Goal: Task Accomplishment & Management: Use online tool/utility

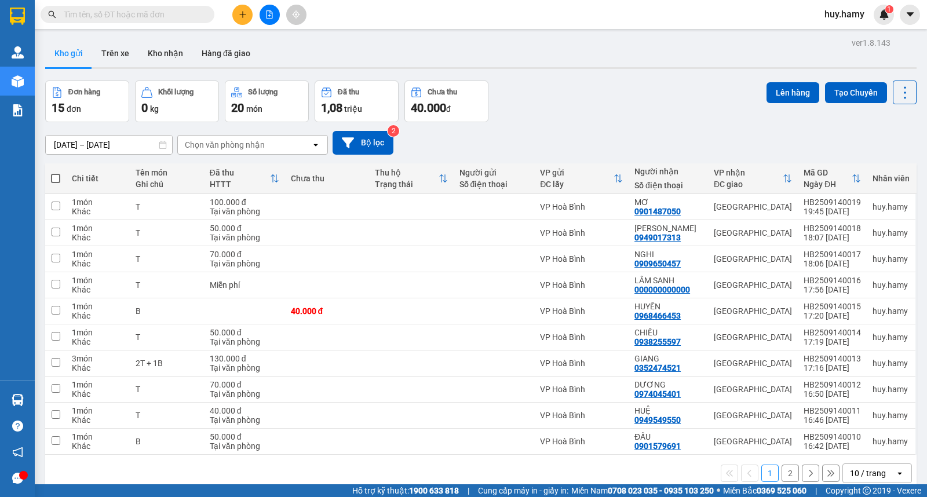
click at [58, 177] on span at bounding box center [55, 178] width 9 height 9
click at [56, 173] on input "checkbox" at bounding box center [56, 173] width 0 height 0
checkbox input "true"
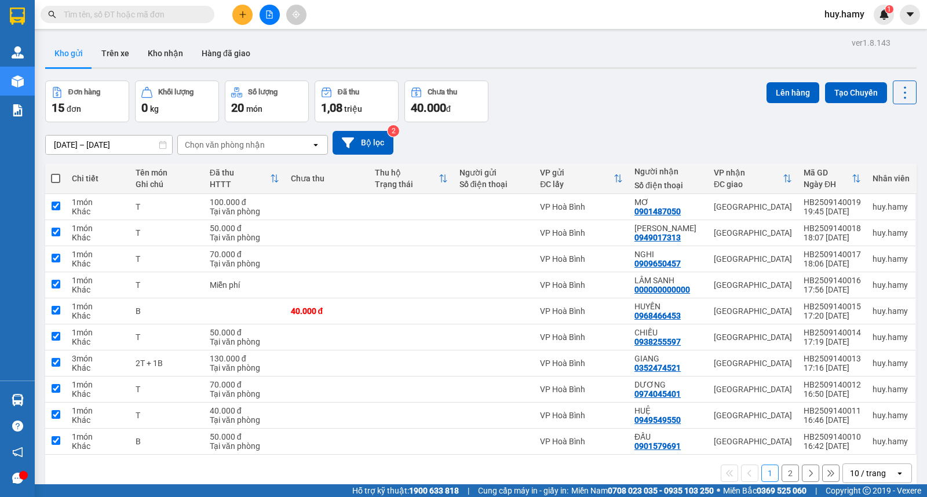
checkbox input "true"
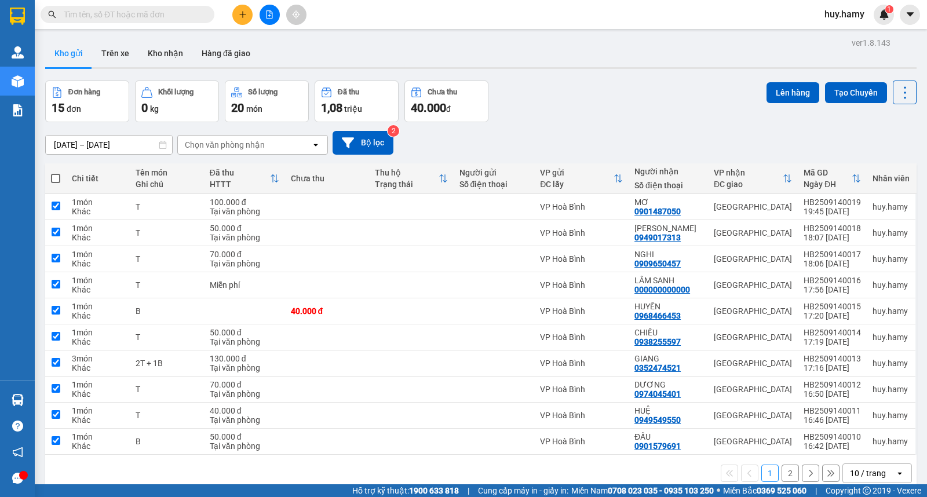
checkbox input "true"
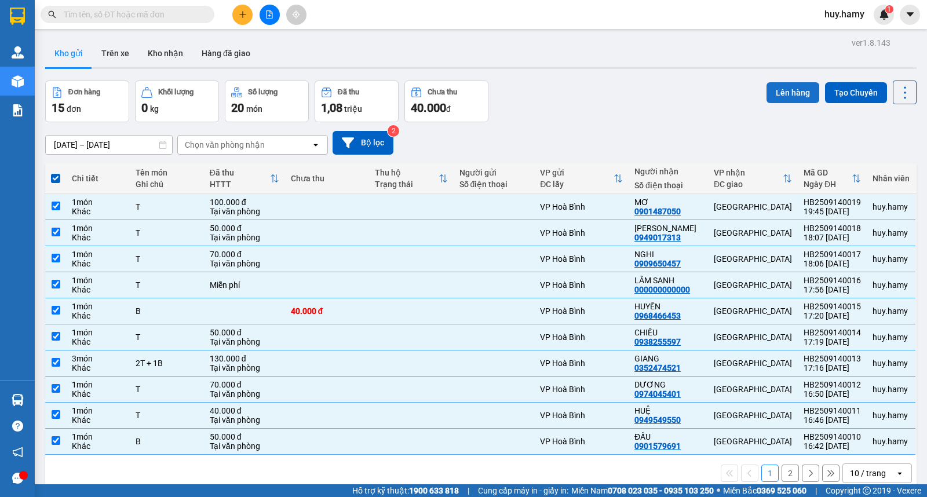
click at [774, 90] on button "Lên hàng" at bounding box center [792, 92] width 53 height 21
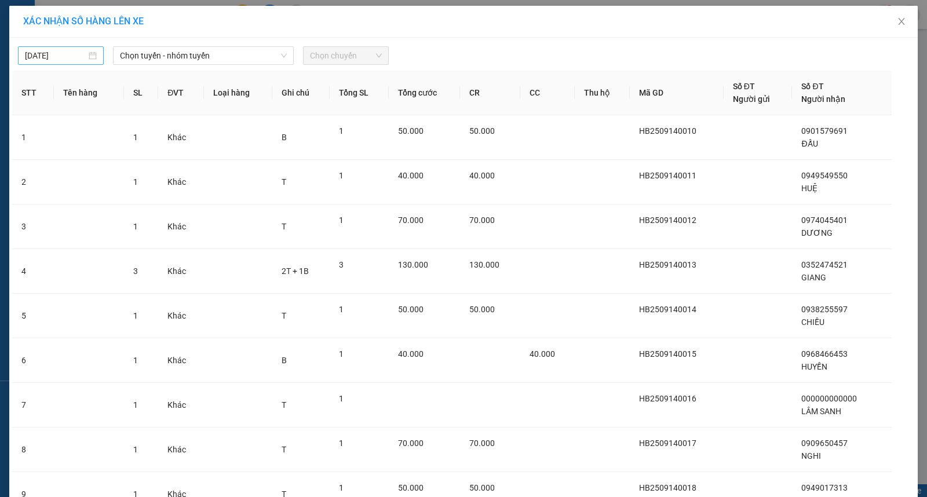
click at [85, 58] on div "[DATE]" at bounding box center [61, 55] width 72 height 13
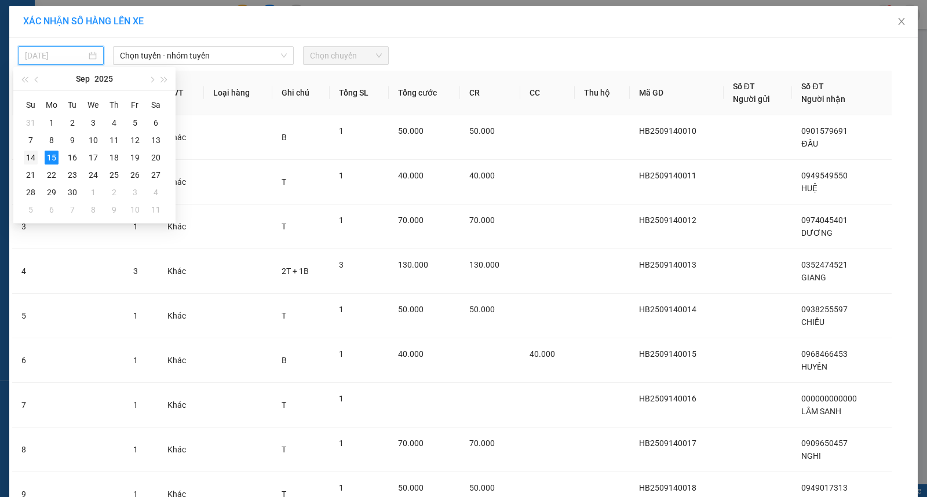
click at [29, 159] on div "14" at bounding box center [31, 158] width 14 height 14
type input "[DATE]"
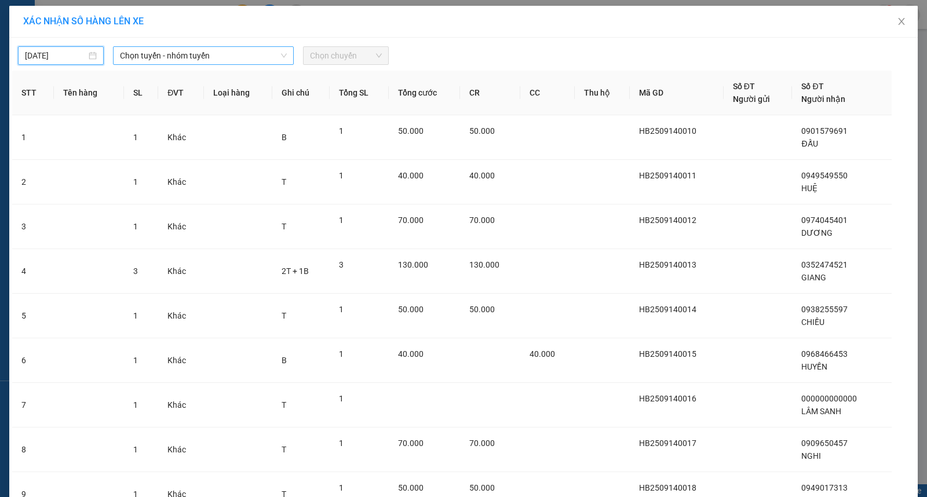
click at [233, 56] on span "Chọn tuyến - nhóm tuyến" at bounding box center [203, 55] width 167 height 17
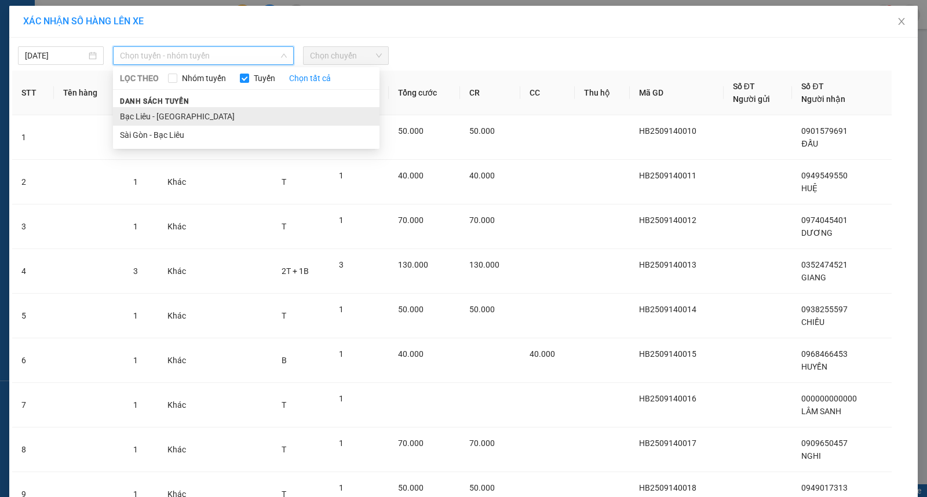
click at [187, 118] on li "Bạc Liêu - [GEOGRAPHIC_DATA]" at bounding box center [246, 116] width 266 height 19
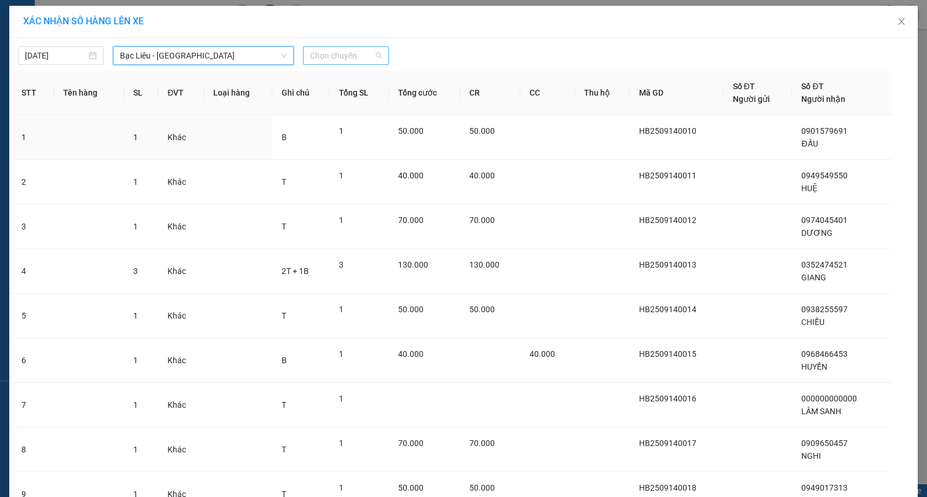
click at [343, 56] on span "Chọn chuyến" at bounding box center [346, 55] width 72 height 17
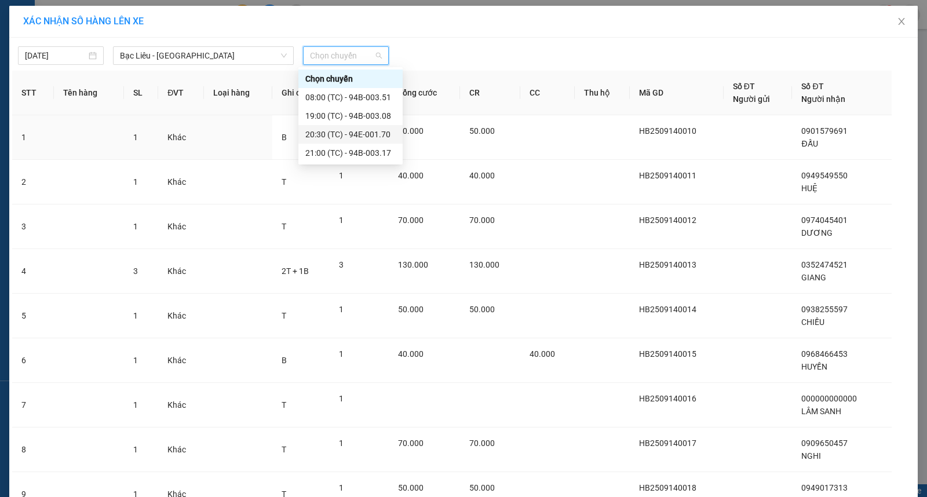
click at [349, 130] on div "20:30 (TC) - 94E-001.70" at bounding box center [350, 134] width 90 height 13
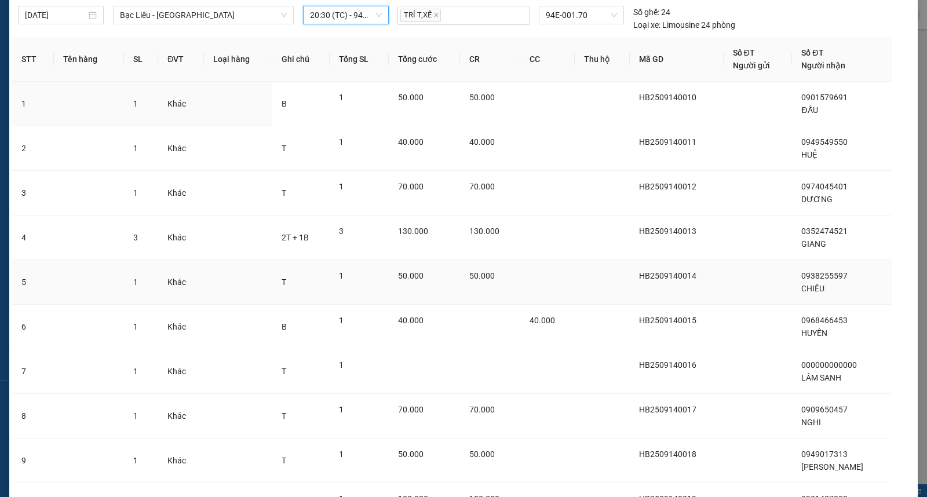
scroll to position [155, 0]
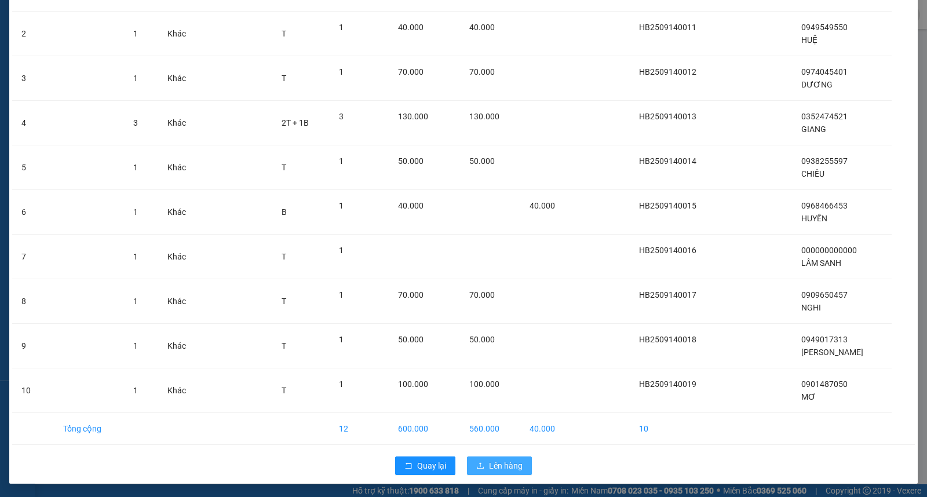
click at [513, 466] on span "Lên hàng" at bounding box center [506, 465] width 34 height 13
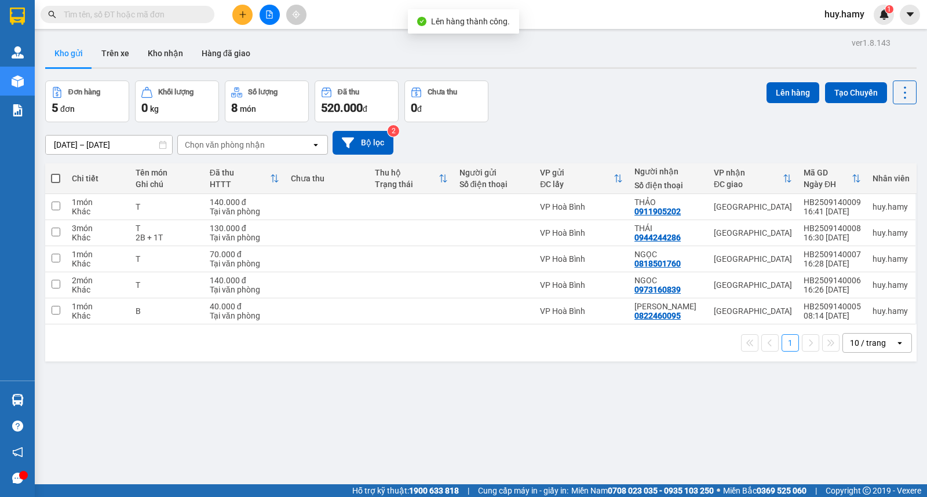
click at [55, 174] on span at bounding box center [55, 178] width 9 height 9
click at [56, 173] on input "checkbox" at bounding box center [56, 173] width 0 height 0
checkbox input "true"
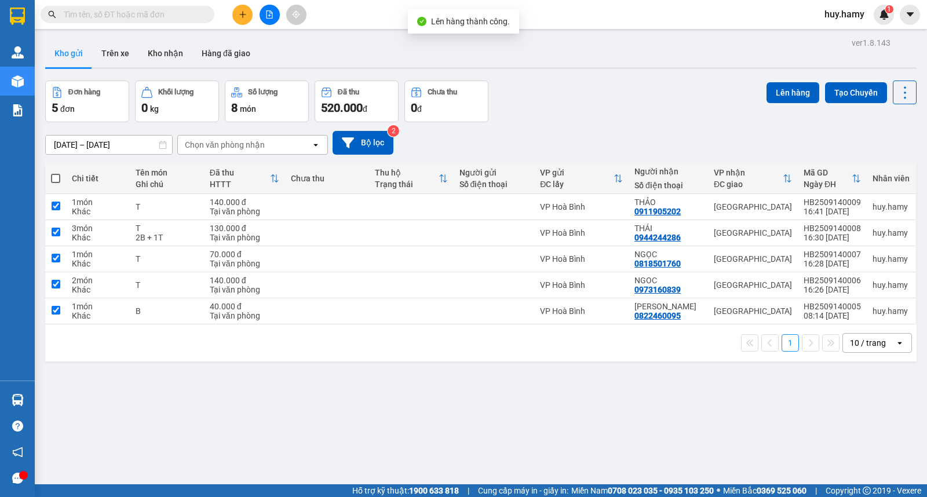
checkbox input "true"
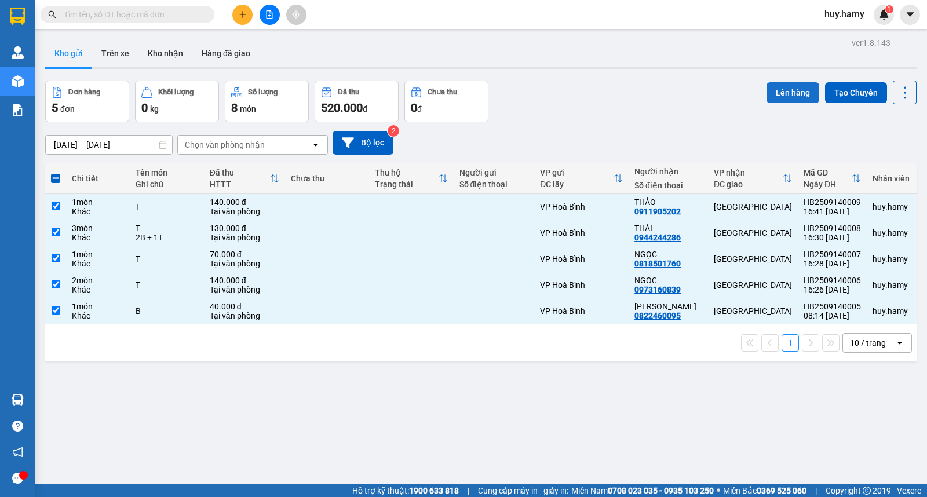
click at [773, 83] on button "Lên hàng" at bounding box center [792, 92] width 53 height 21
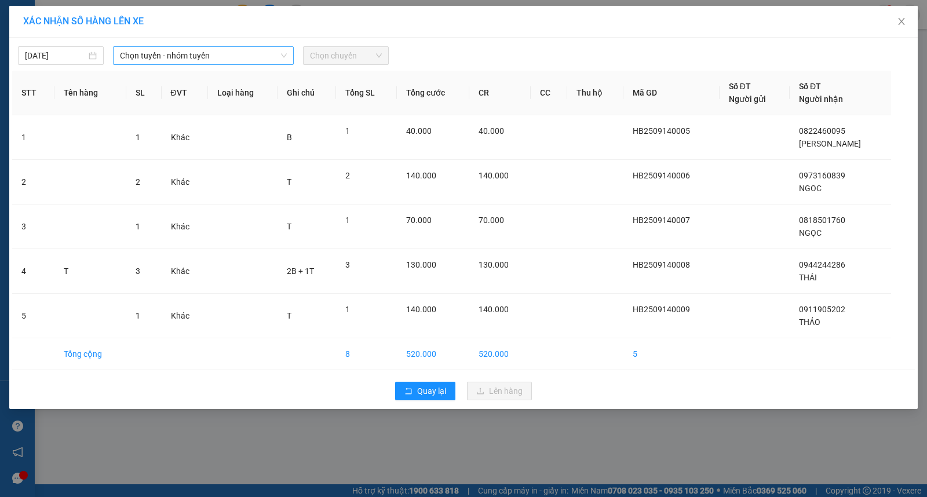
click at [264, 54] on span "Chọn tuyến - nhóm tuyến" at bounding box center [203, 55] width 167 height 17
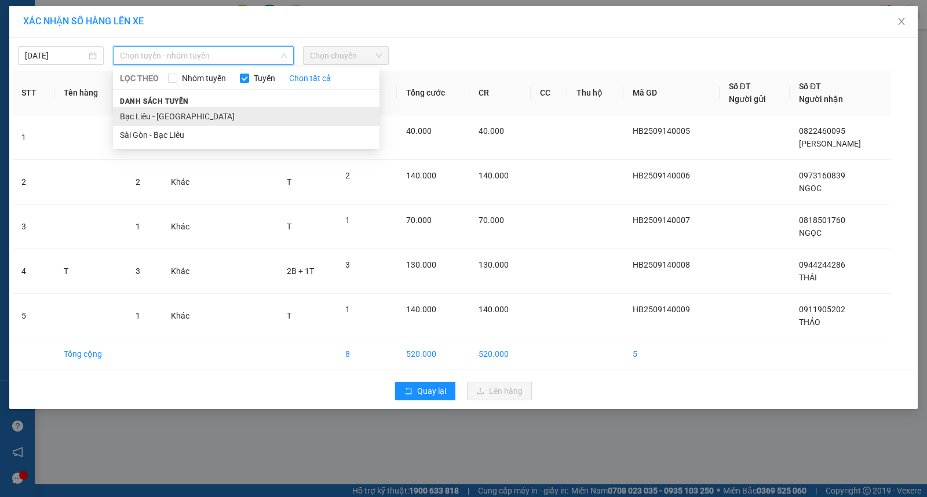
click at [203, 119] on li "Bạc Liêu - [GEOGRAPHIC_DATA]" at bounding box center [246, 116] width 266 height 19
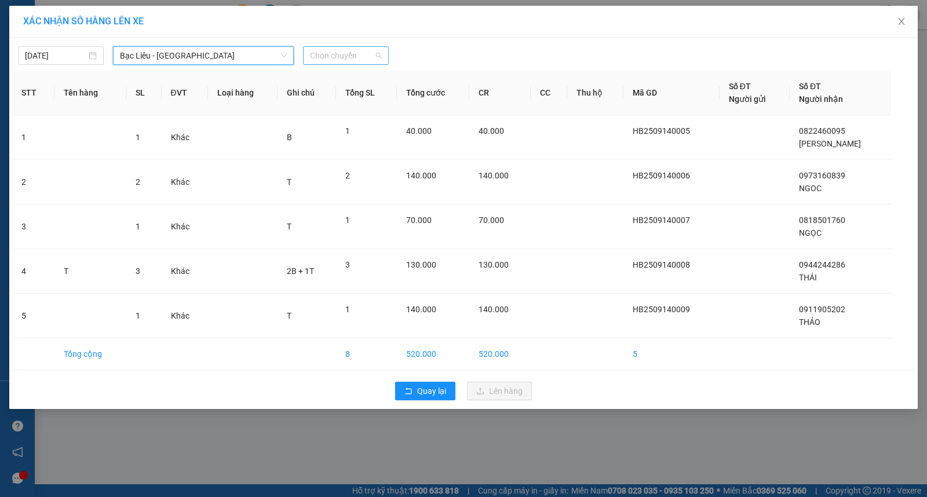
click at [357, 56] on span "Chọn chuyến" at bounding box center [346, 55] width 72 height 17
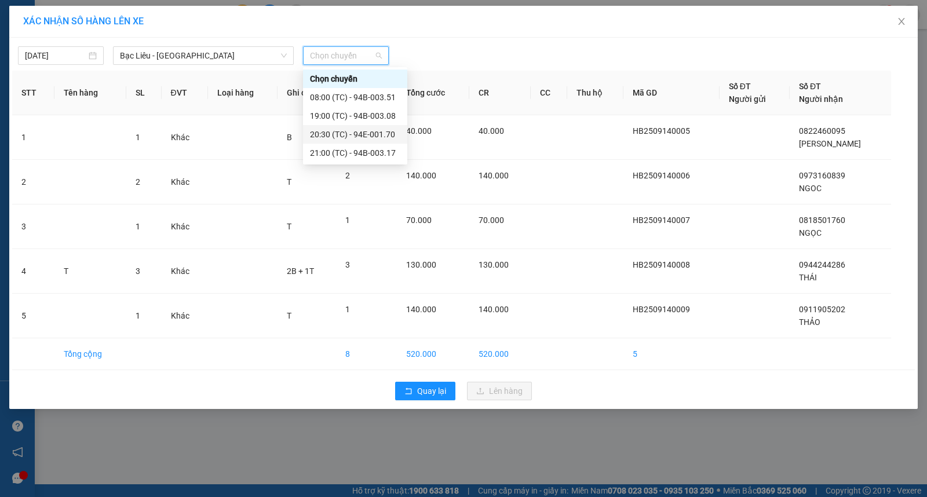
click at [362, 135] on div "20:30 (TC) - 94E-001.70" at bounding box center [355, 134] width 90 height 13
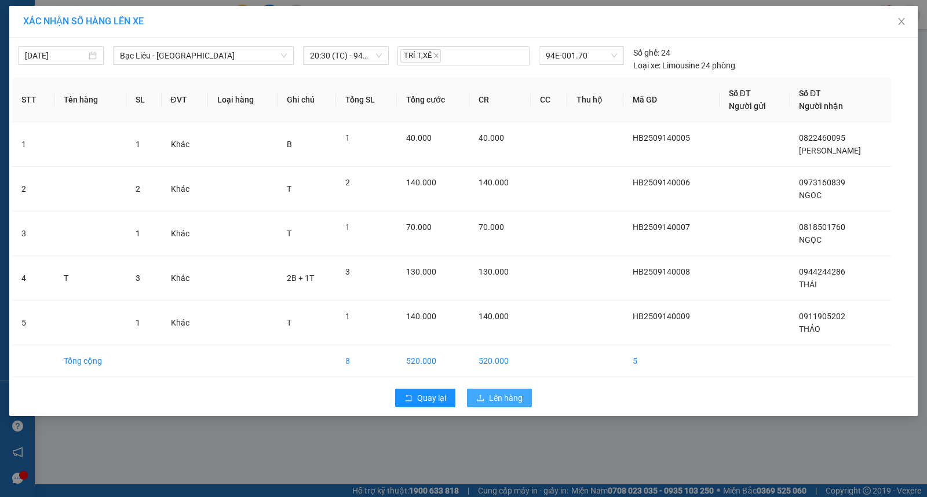
click at [505, 400] on span "Lên hàng" at bounding box center [506, 398] width 34 height 13
